Goal: Transaction & Acquisition: Purchase product/service

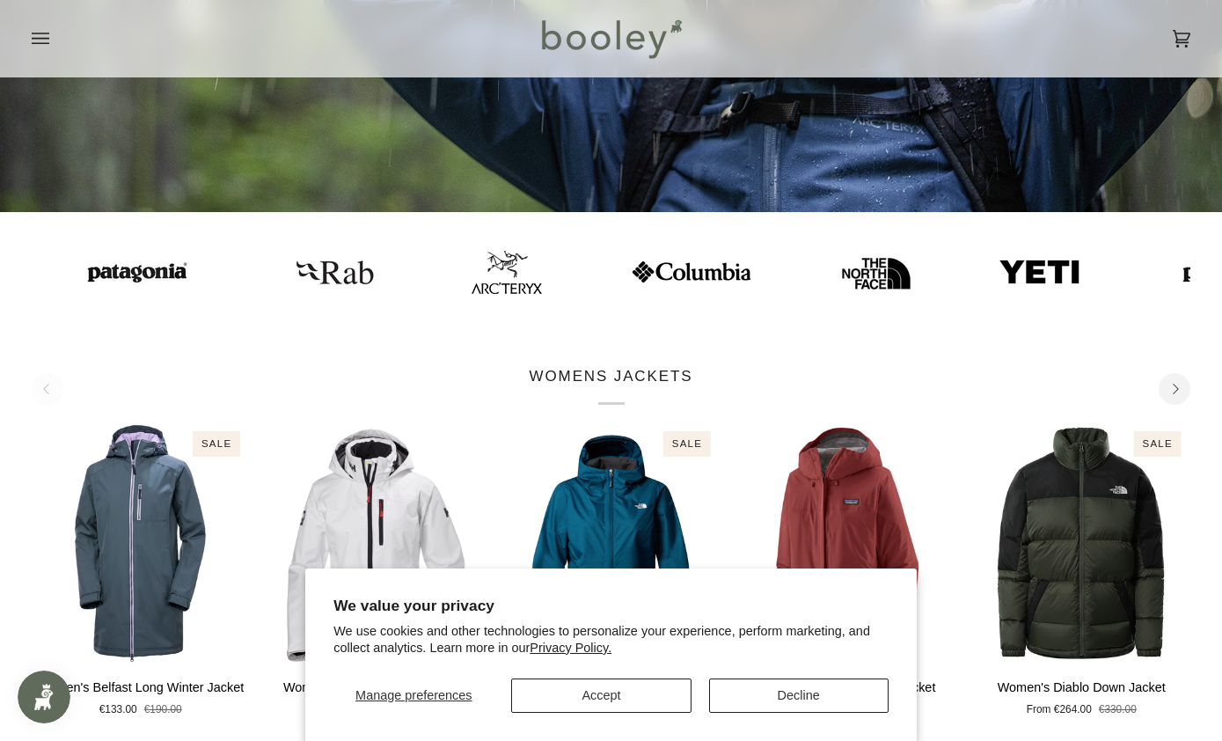
scroll to position [377, 0]
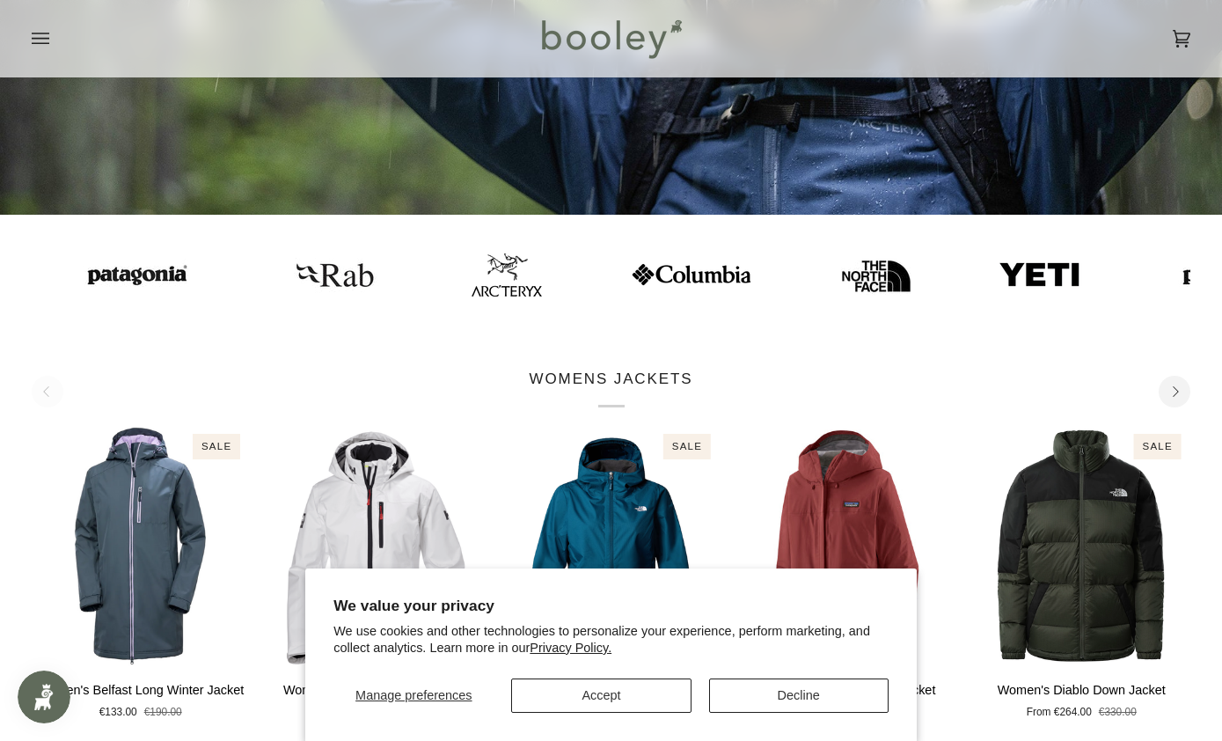
click at [473, 253] on img at bounding box center [507, 274] width 70 height 43
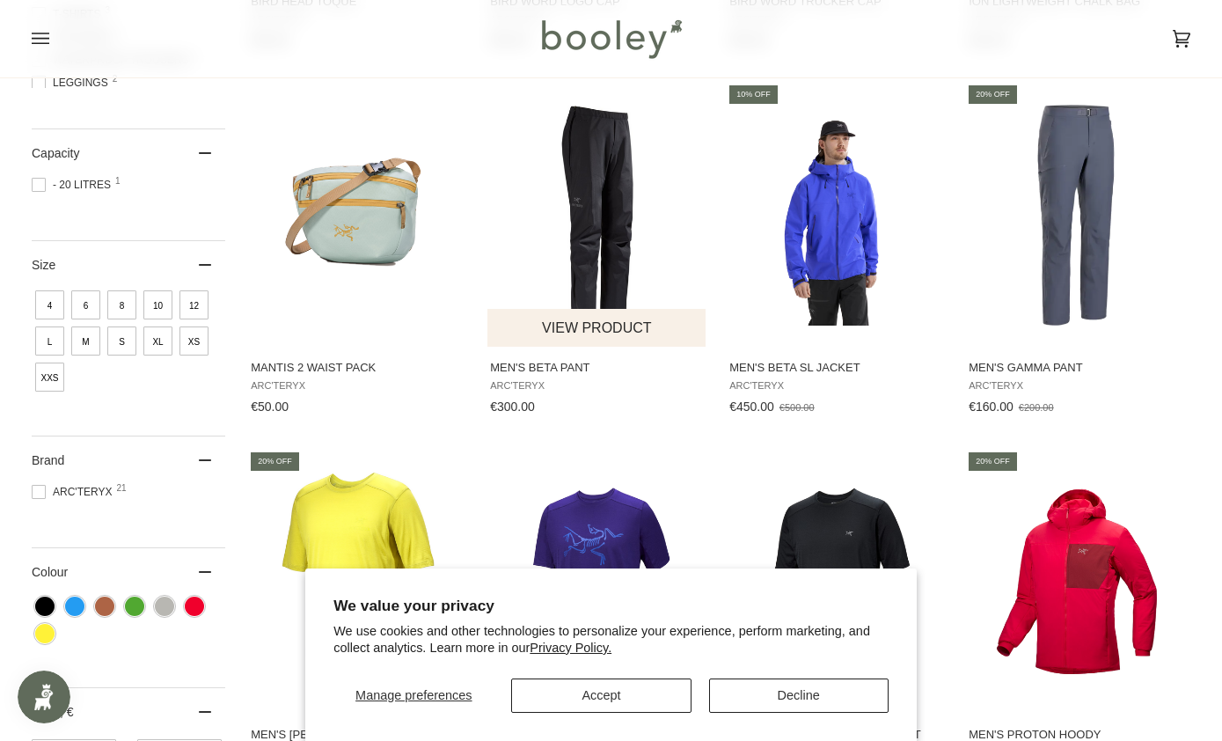
scroll to position [736, 0]
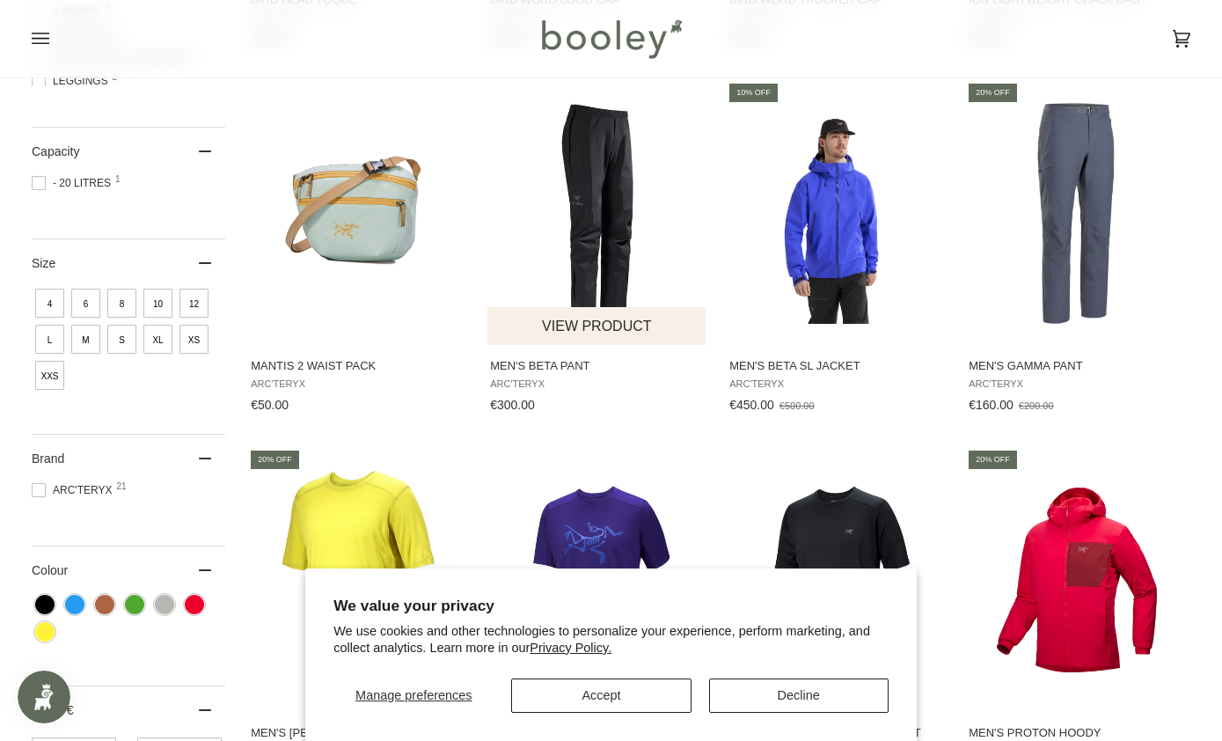
click at [629, 237] on img "Men's Beta Pant" at bounding box center [597, 213] width 220 height 220
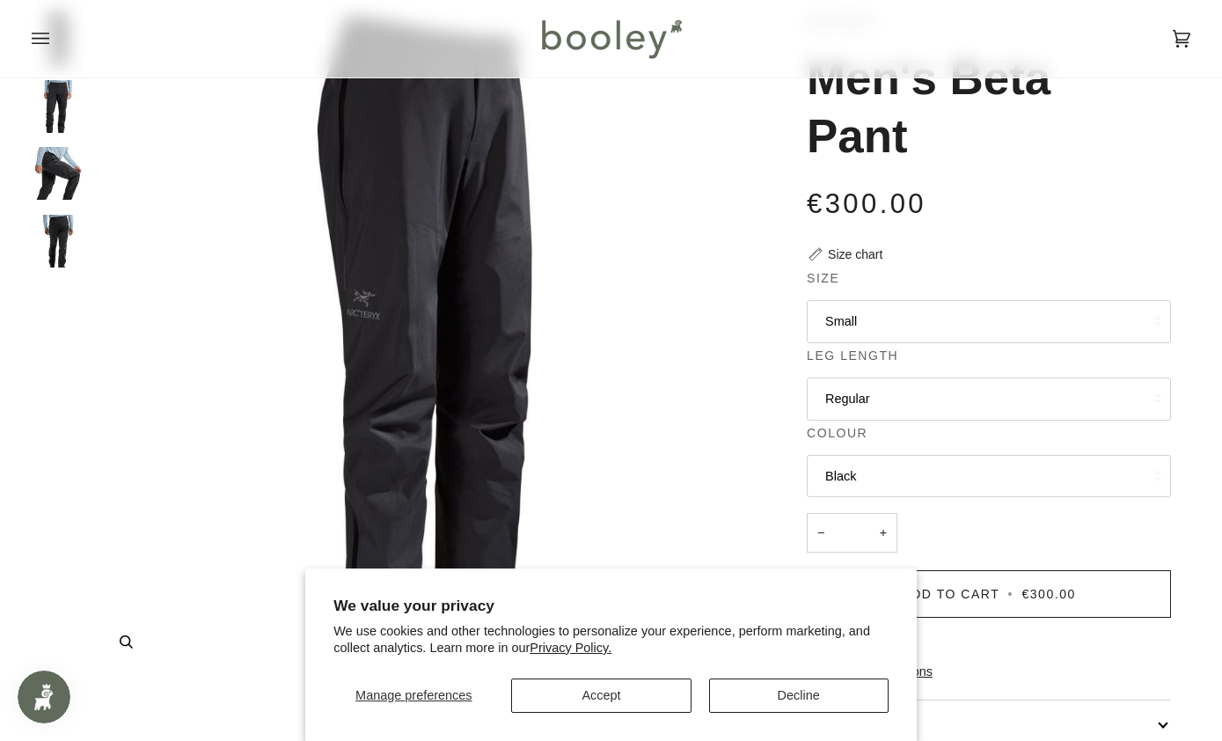
scroll to position [115, 0]
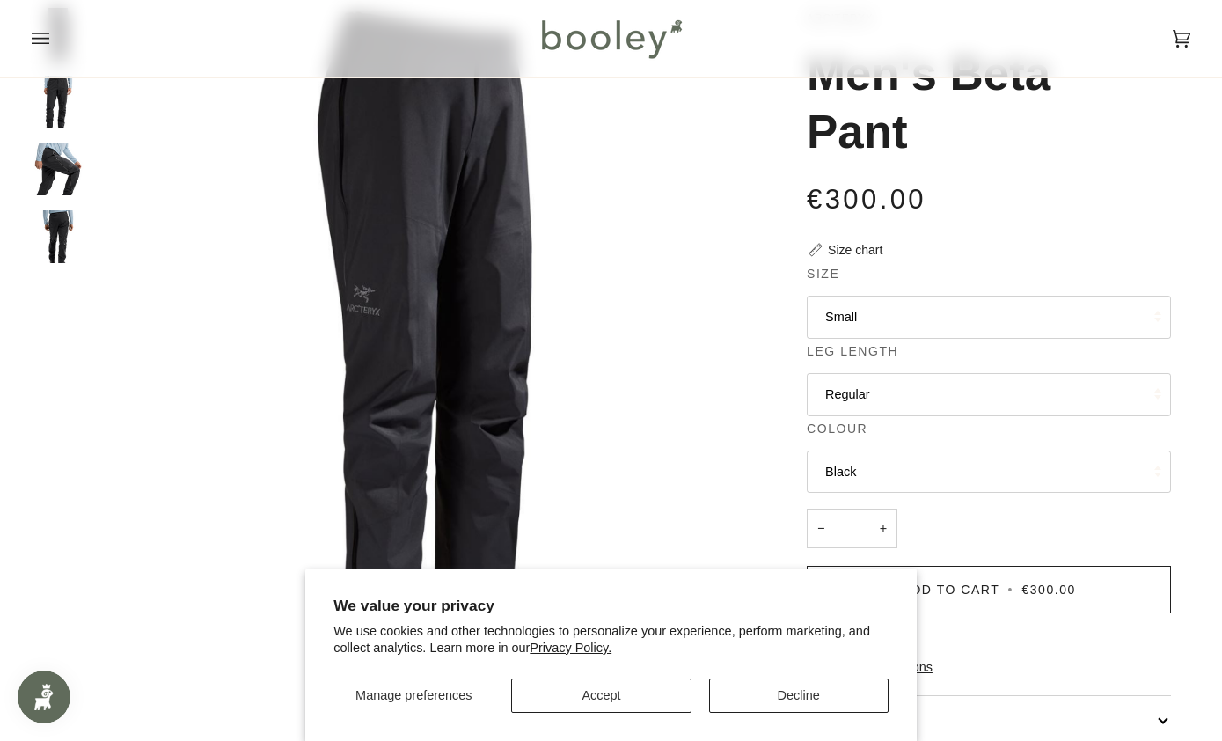
click at [884, 304] on button "Small" at bounding box center [989, 317] width 364 height 43
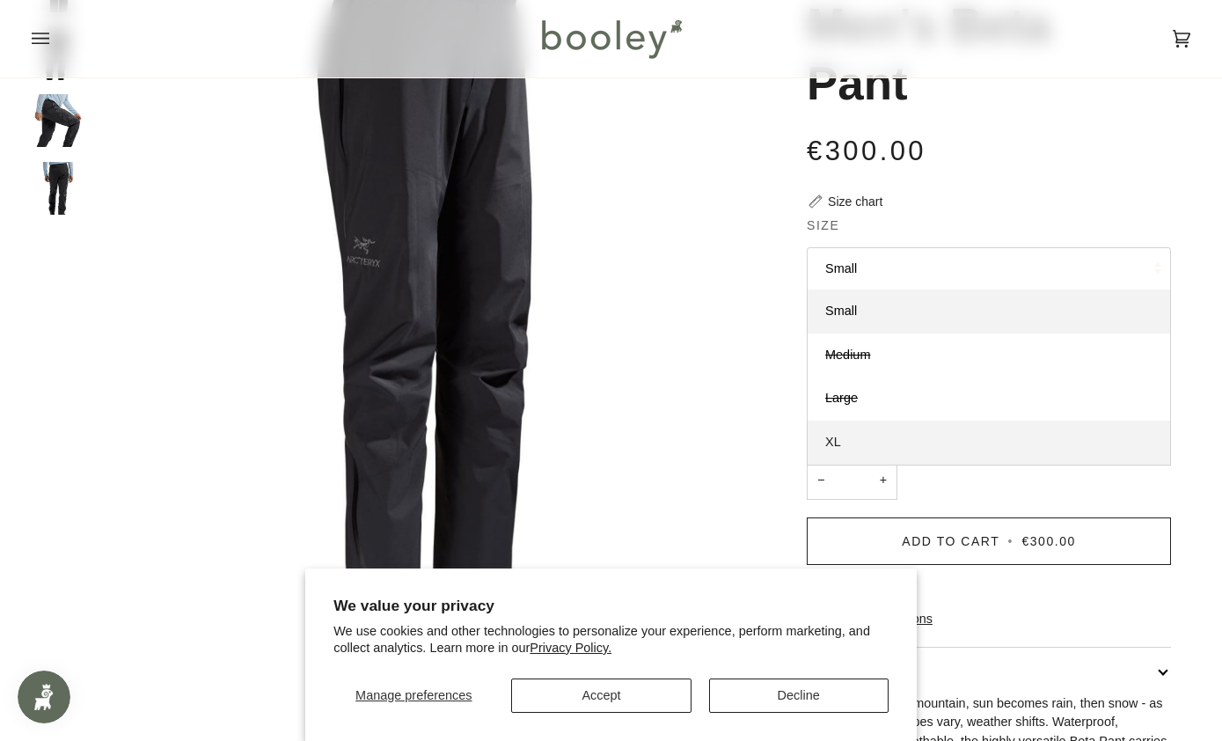
scroll to position [169, 0]
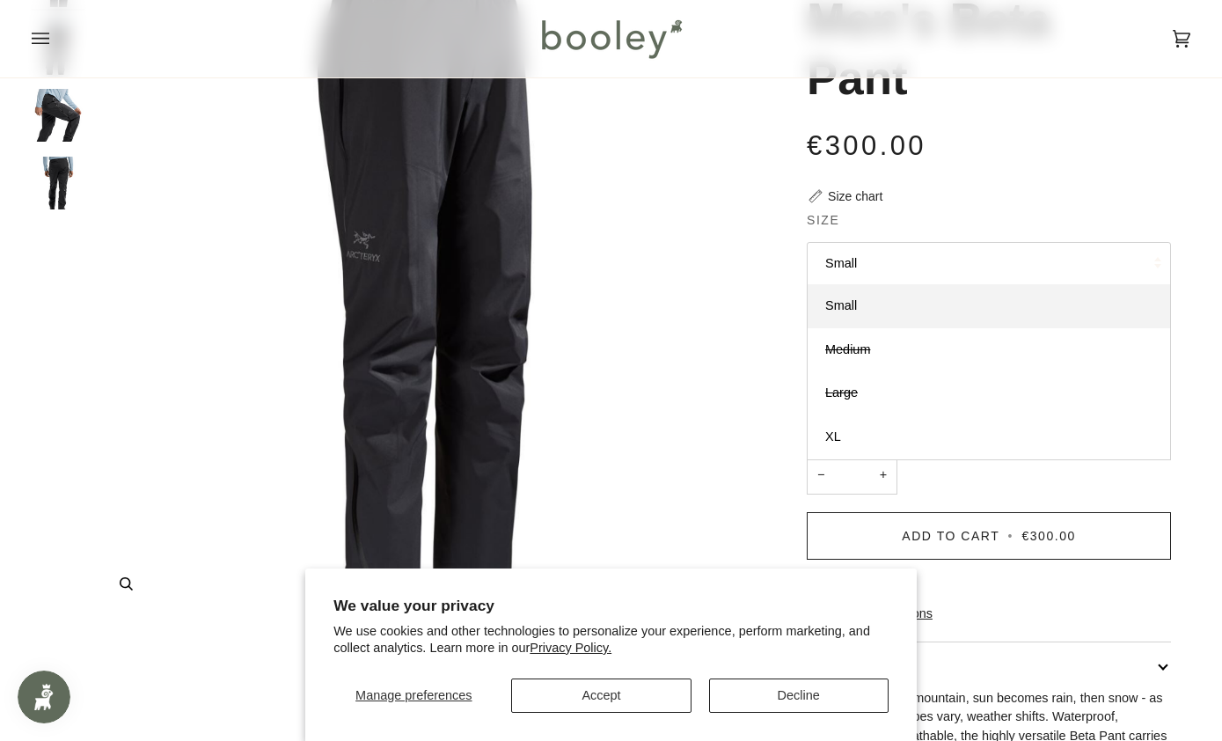
click at [704, 400] on img "Arc'teryx Men's Beta Pant Black - Booley Galway" at bounding box center [424, 285] width 663 height 663
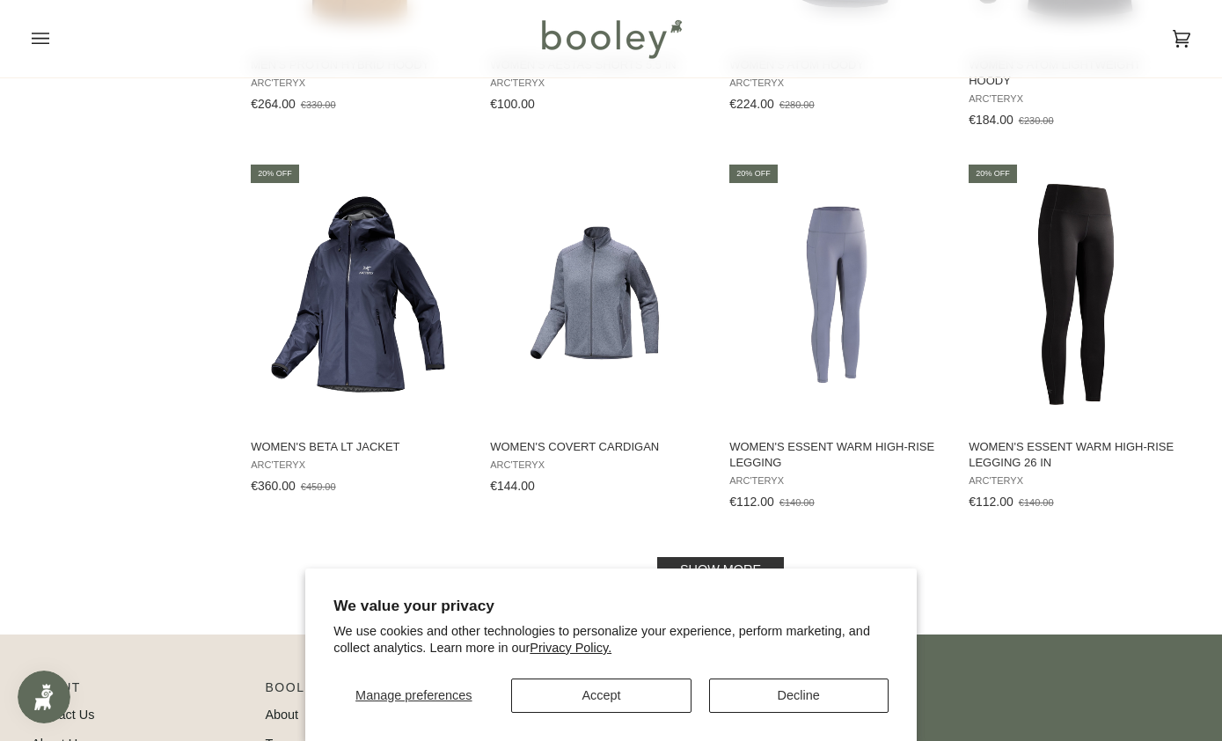
scroll to position [1787, 0]
click at [672, 556] on link "Show more" at bounding box center [720, 568] width 127 height 25
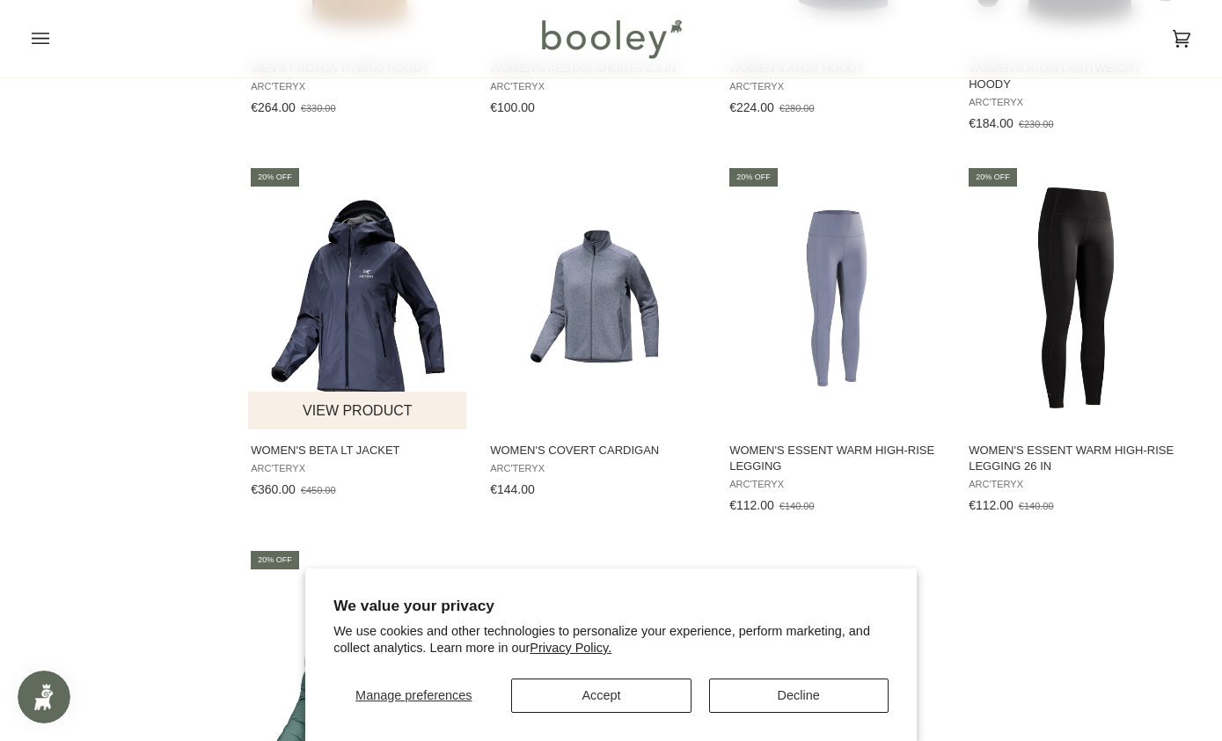
scroll to position [1752, 0]
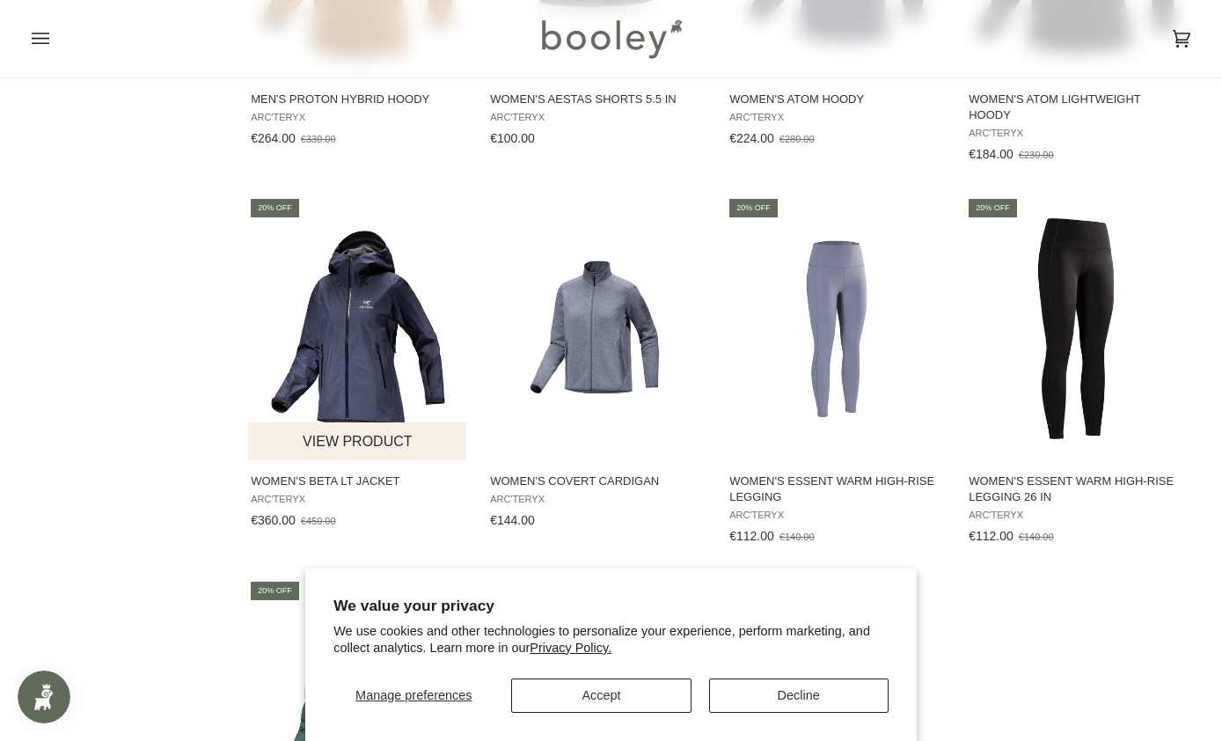
click at [386, 293] on img "Women's Beta LT Jacket" at bounding box center [358, 328] width 220 height 220
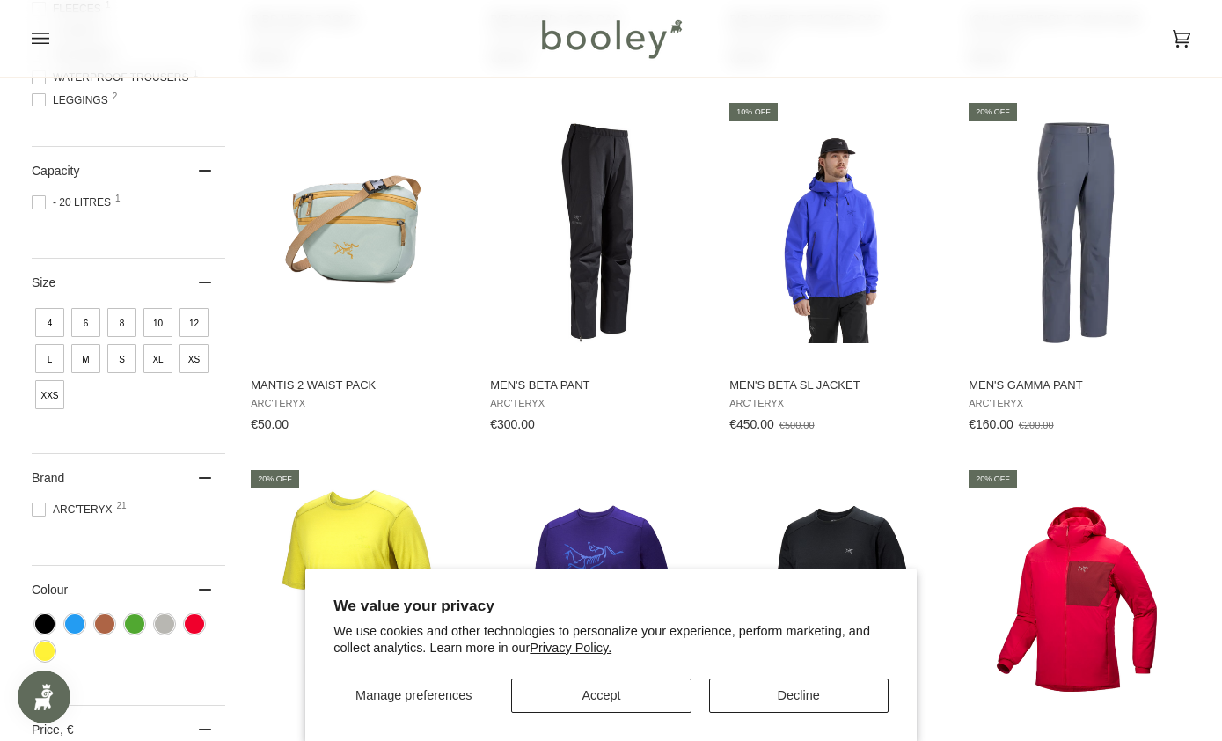
scroll to position [728, 0]
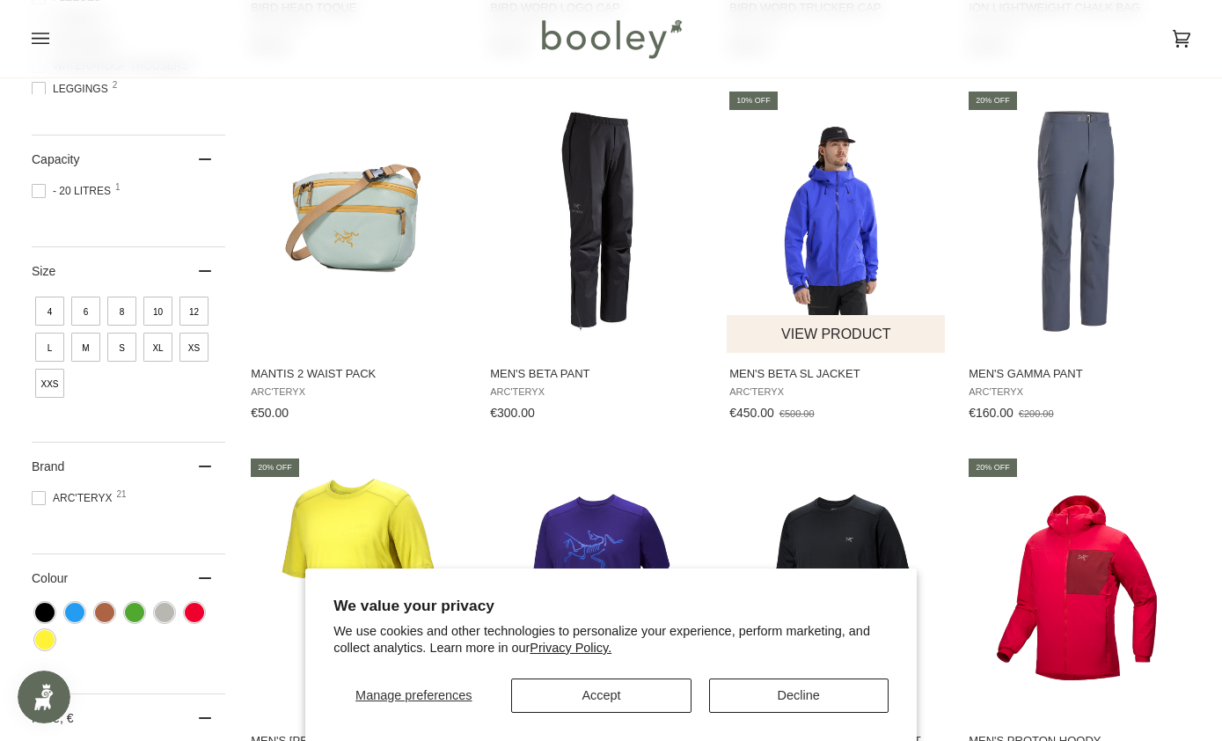
click at [833, 254] on img "Men's Beta SL Jacket" at bounding box center [837, 221] width 220 height 220
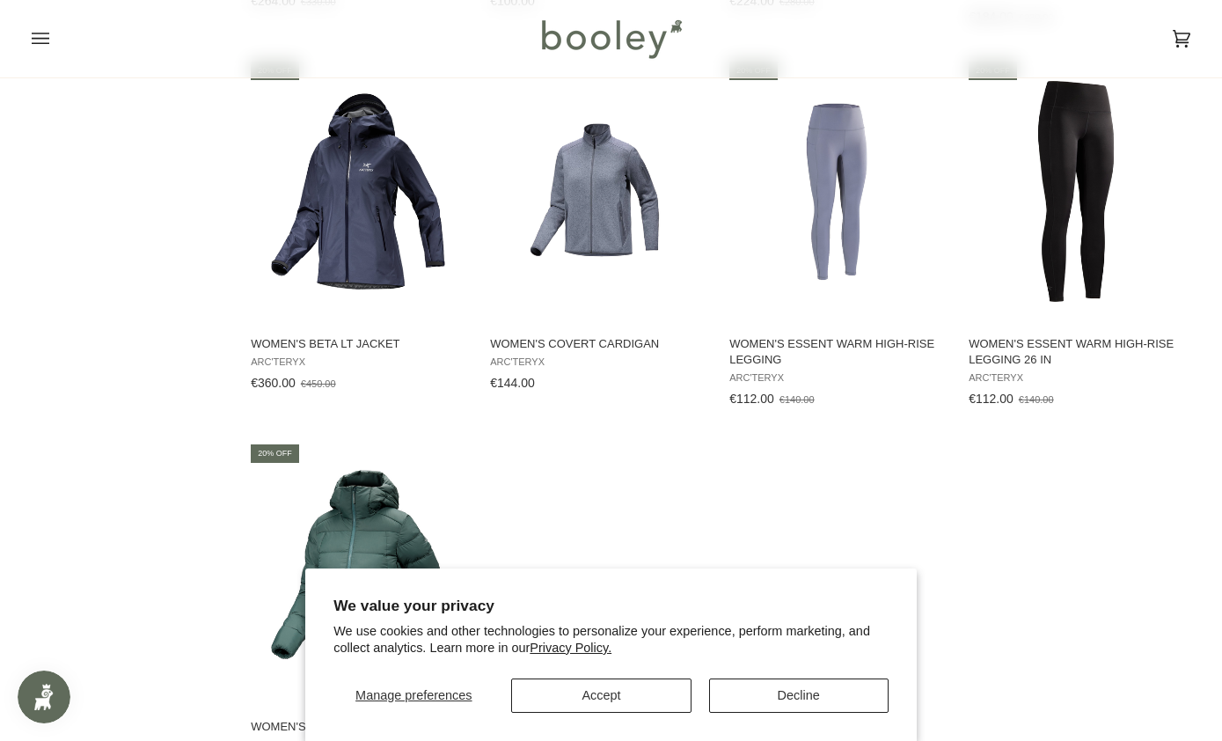
scroll to position [1834, 0]
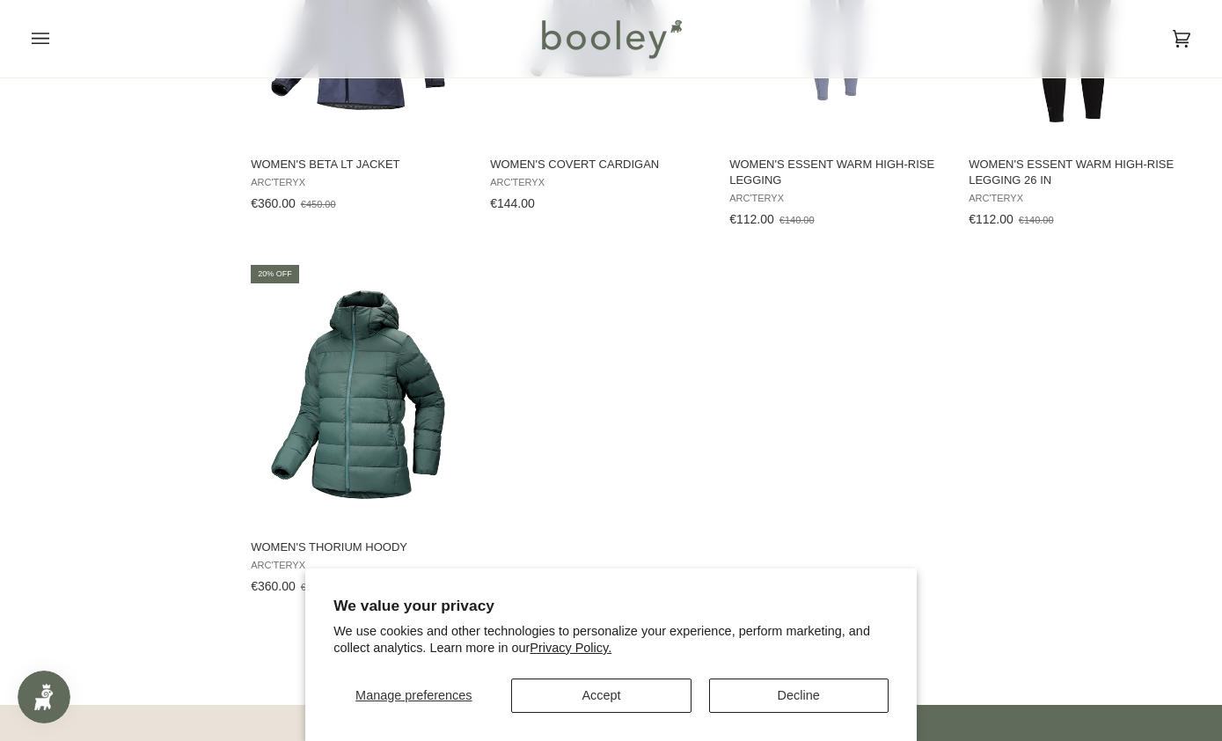
scroll to position [2081, 0]
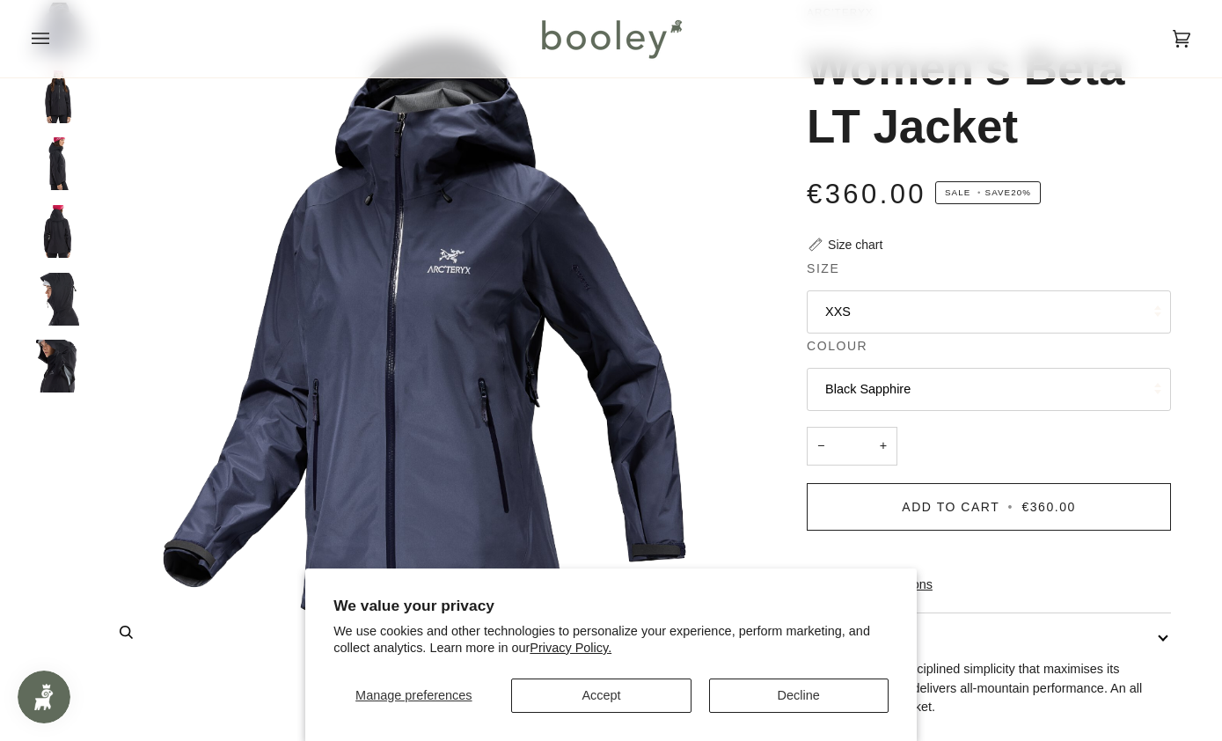
scroll to position [123, 0]
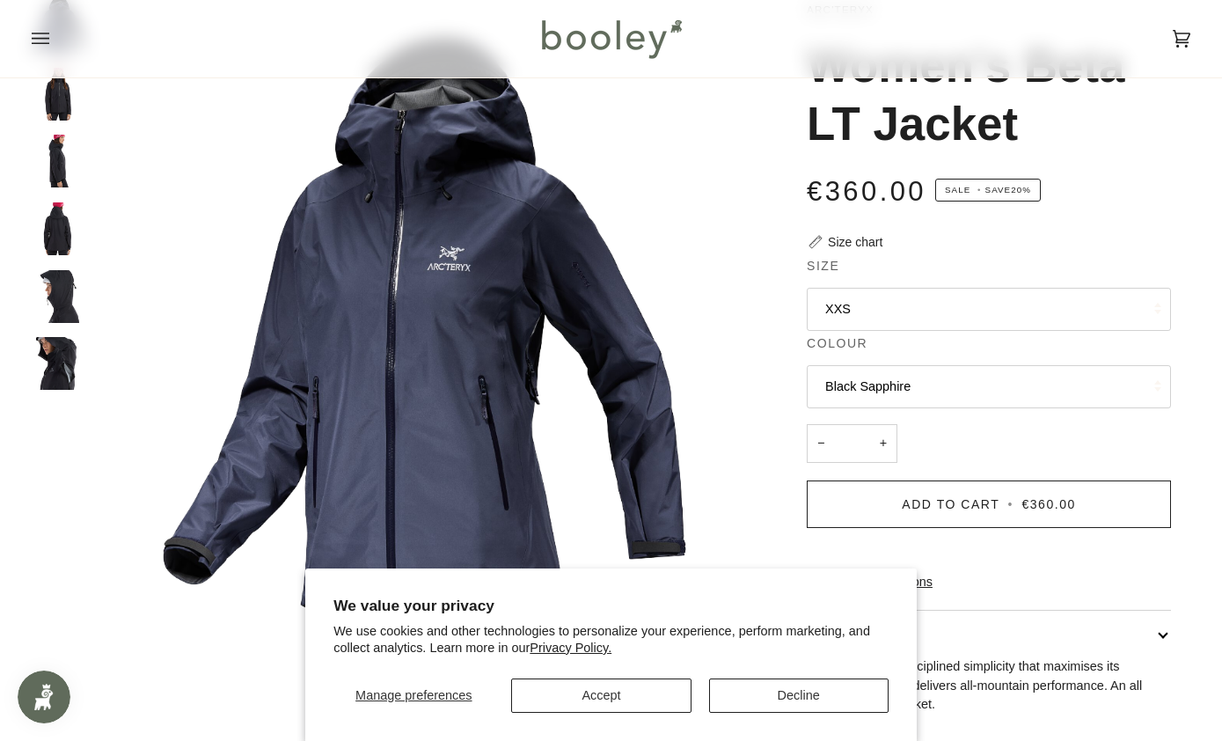
click at [933, 297] on button "XXS" at bounding box center [989, 309] width 364 height 43
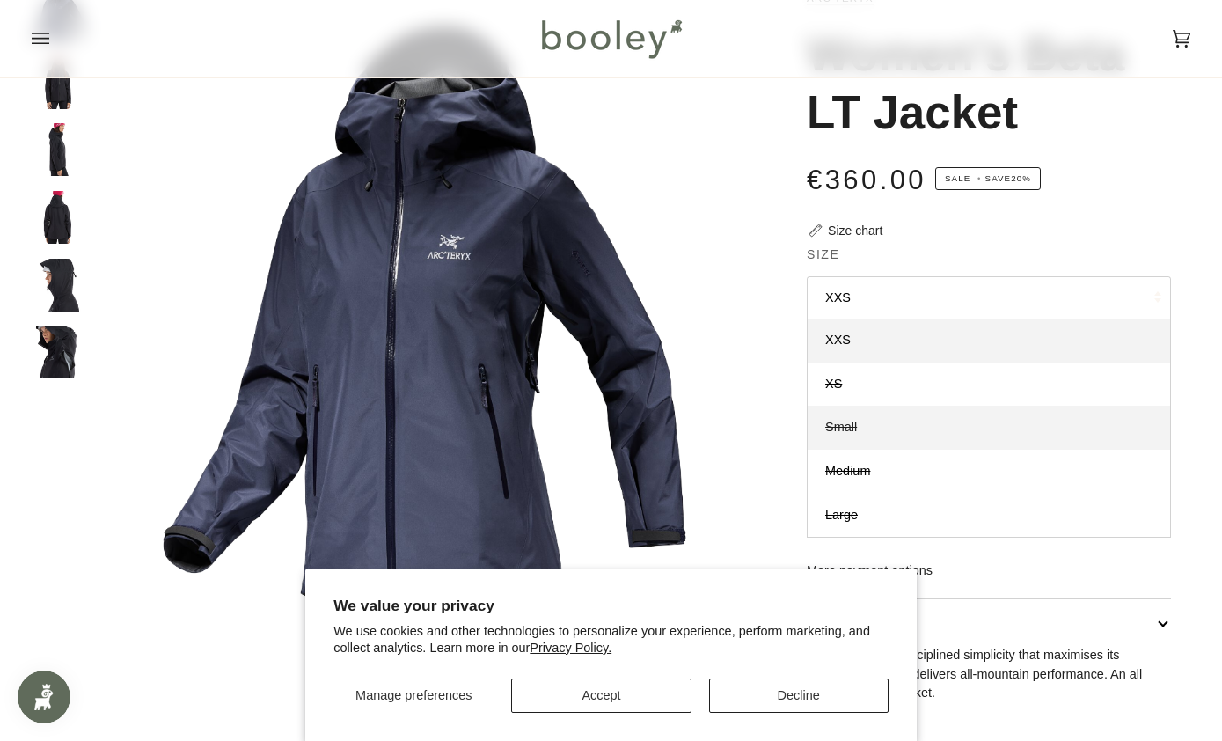
scroll to position [132, 0]
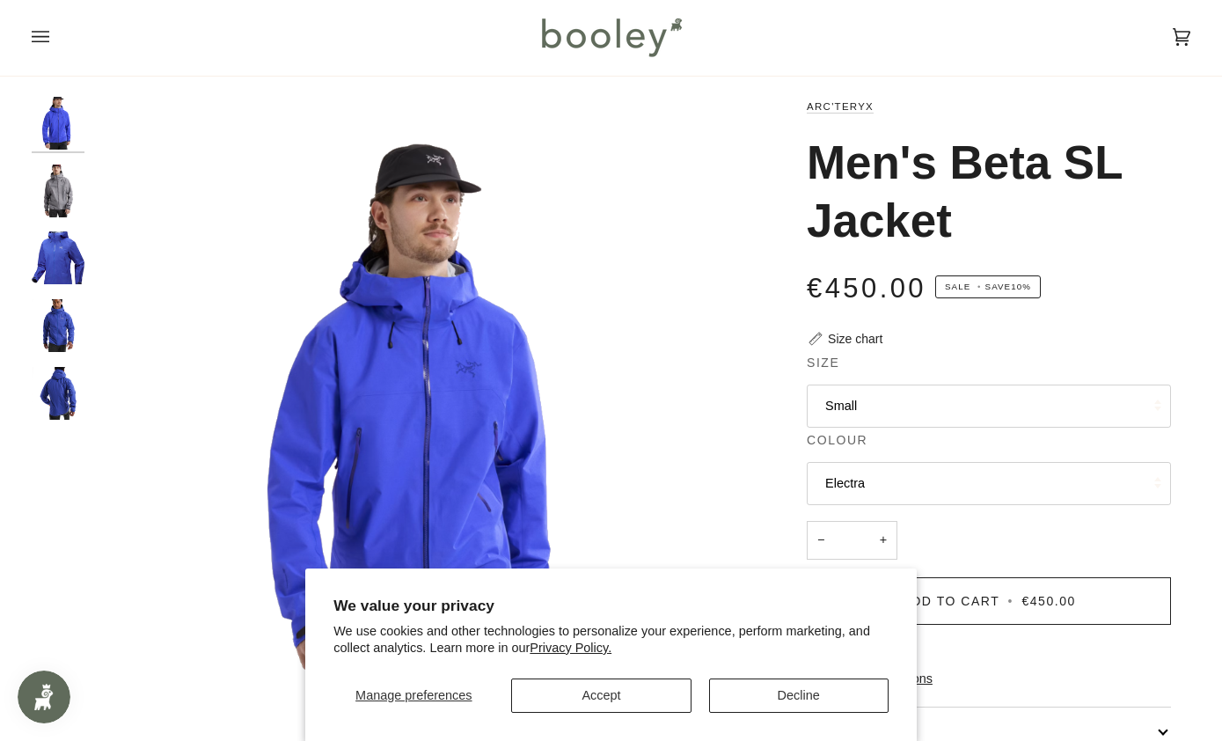
scroll to position [30, 0]
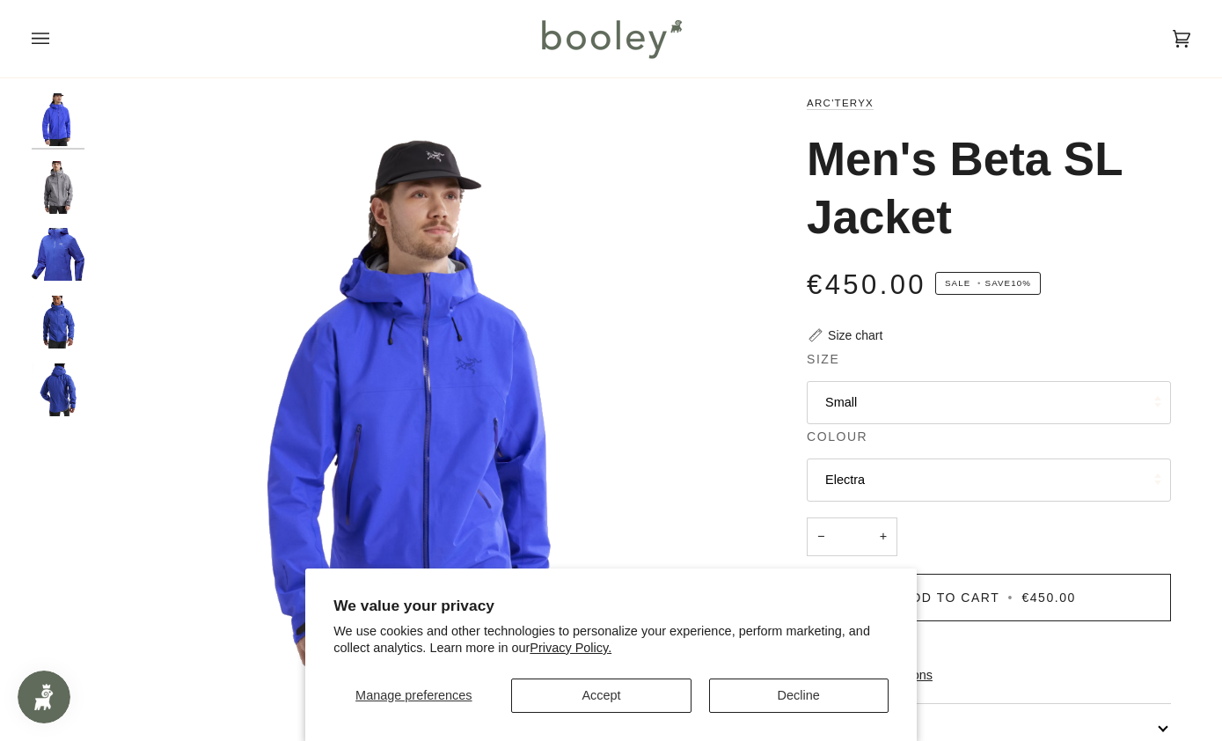
click at [878, 389] on button "Small" at bounding box center [989, 402] width 364 height 43
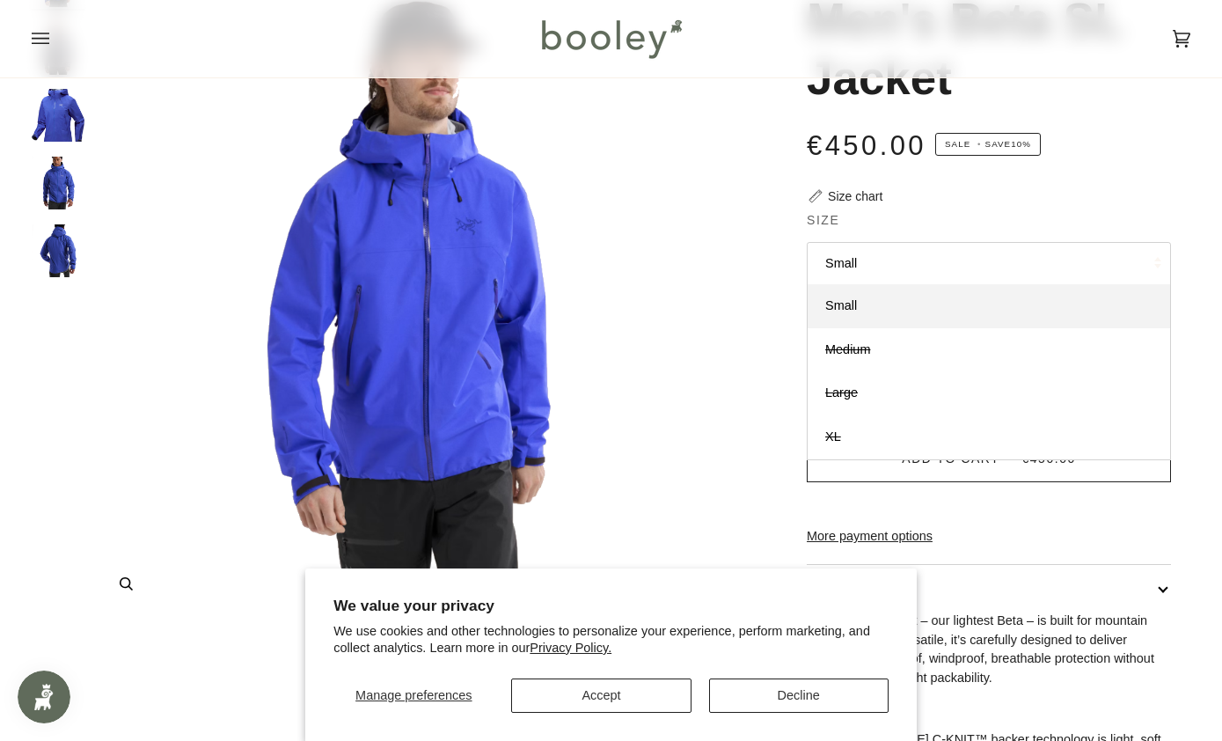
scroll to position [141, 0]
